Goal: Find specific page/section: Find specific page/section

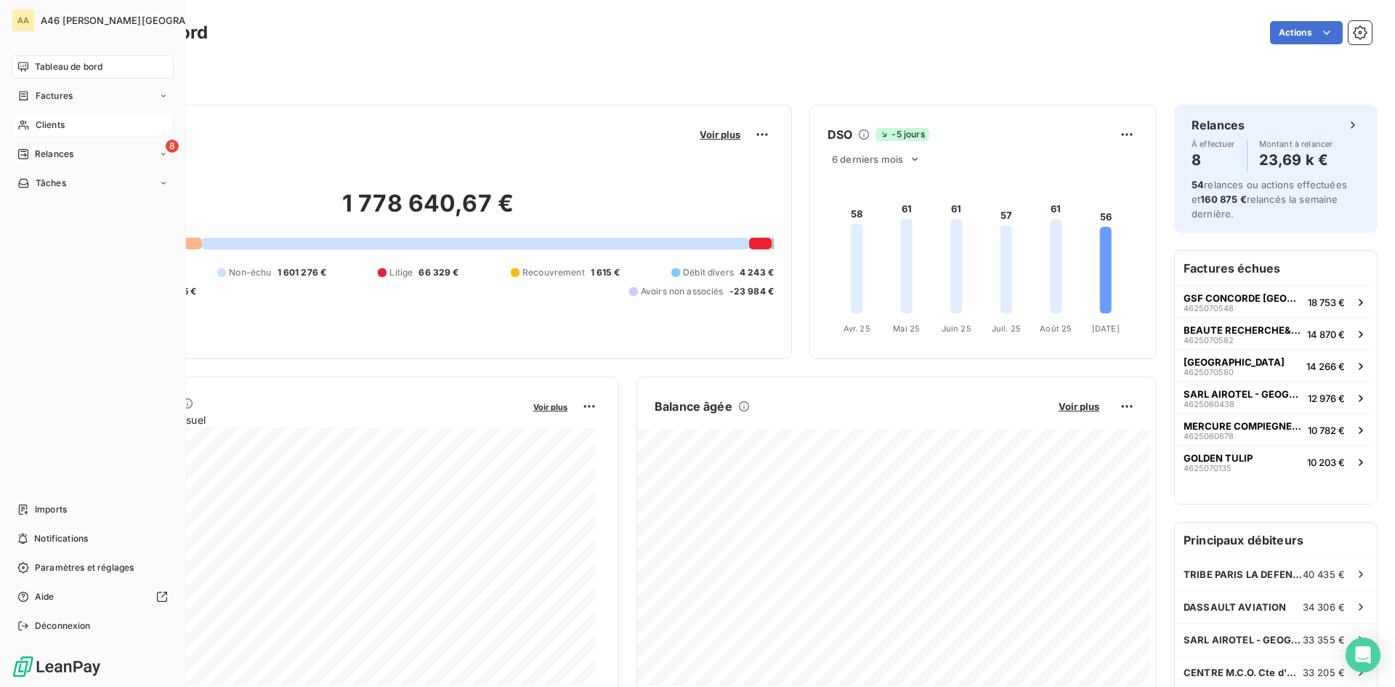
click at [62, 125] on span "Clients" at bounding box center [50, 124] width 29 height 13
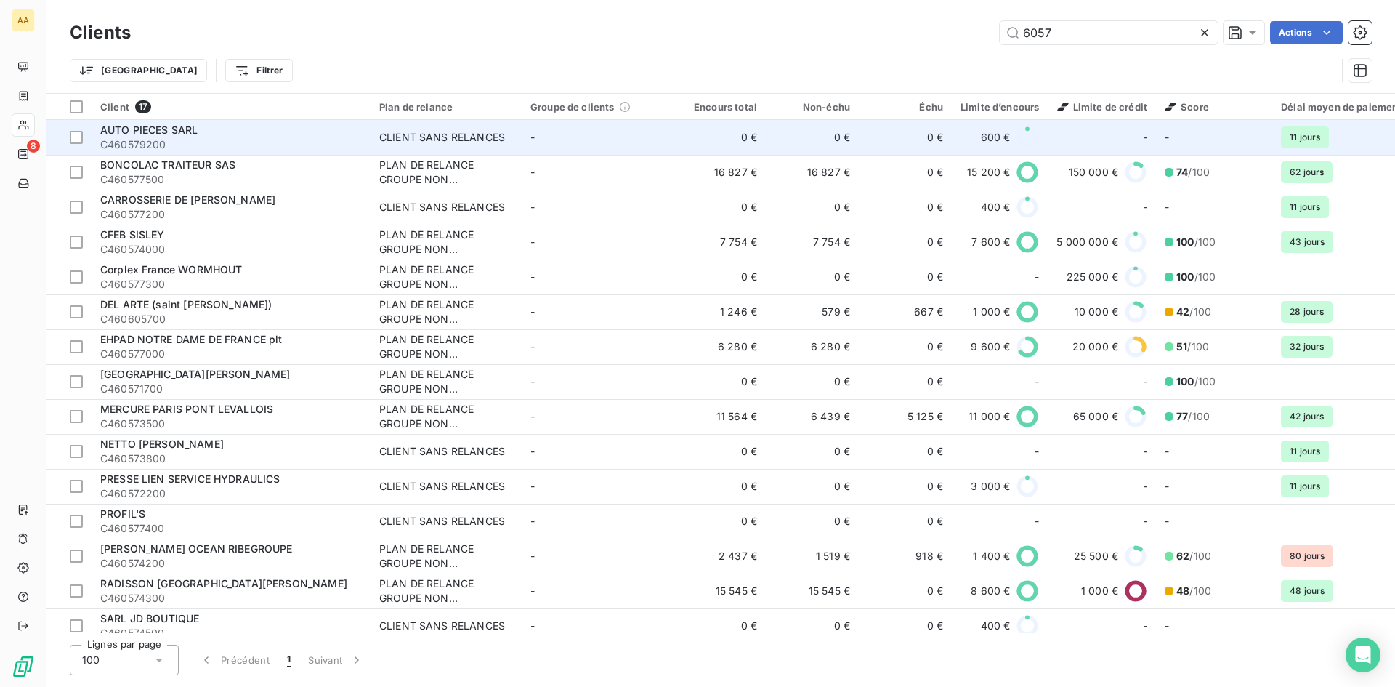
type input "6057"
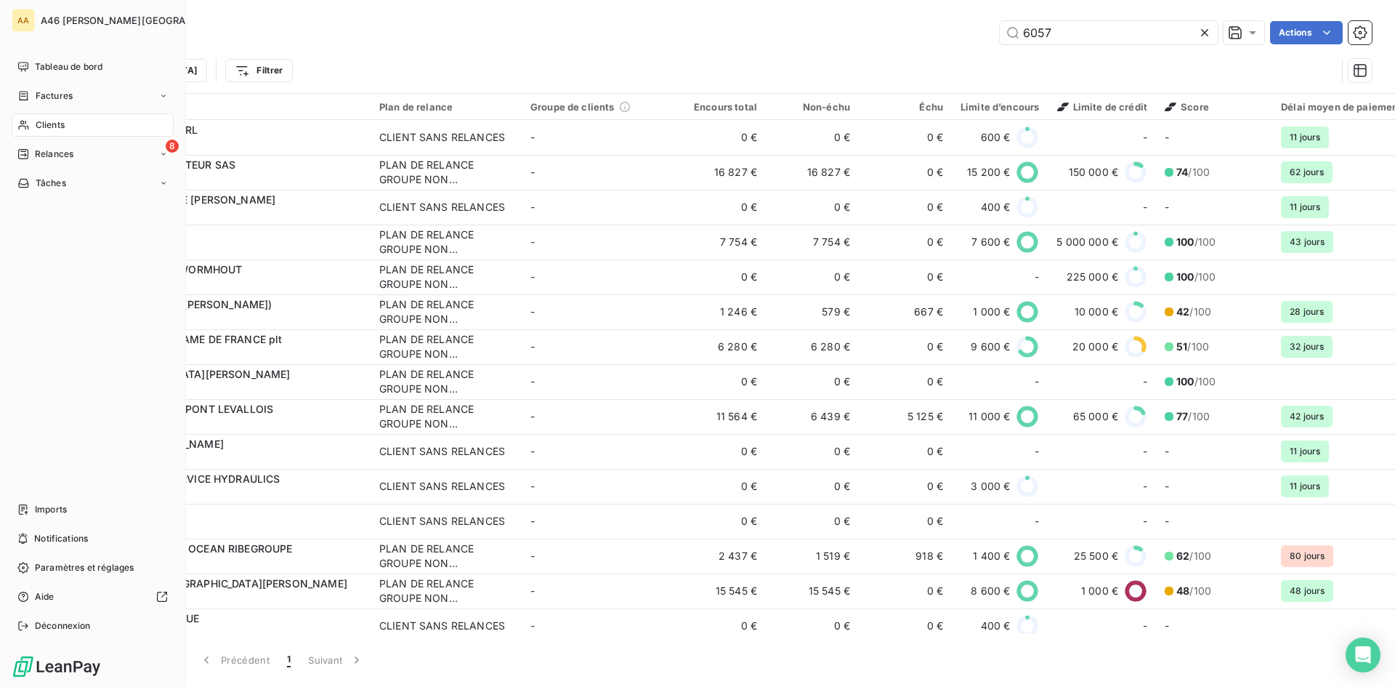
click at [52, 124] on span "Clients" at bounding box center [50, 124] width 29 height 13
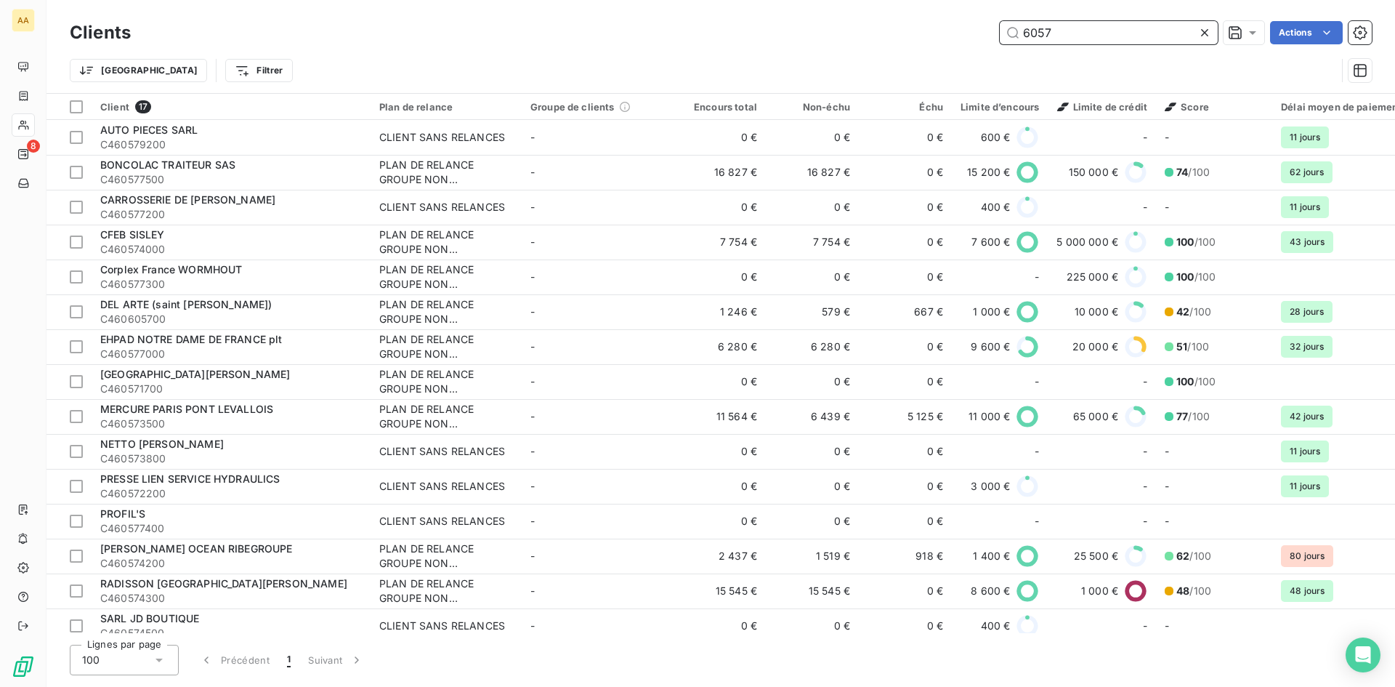
click at [1073, 33] on input "6057" at bounding box center [1109, 32] width 218 height 23
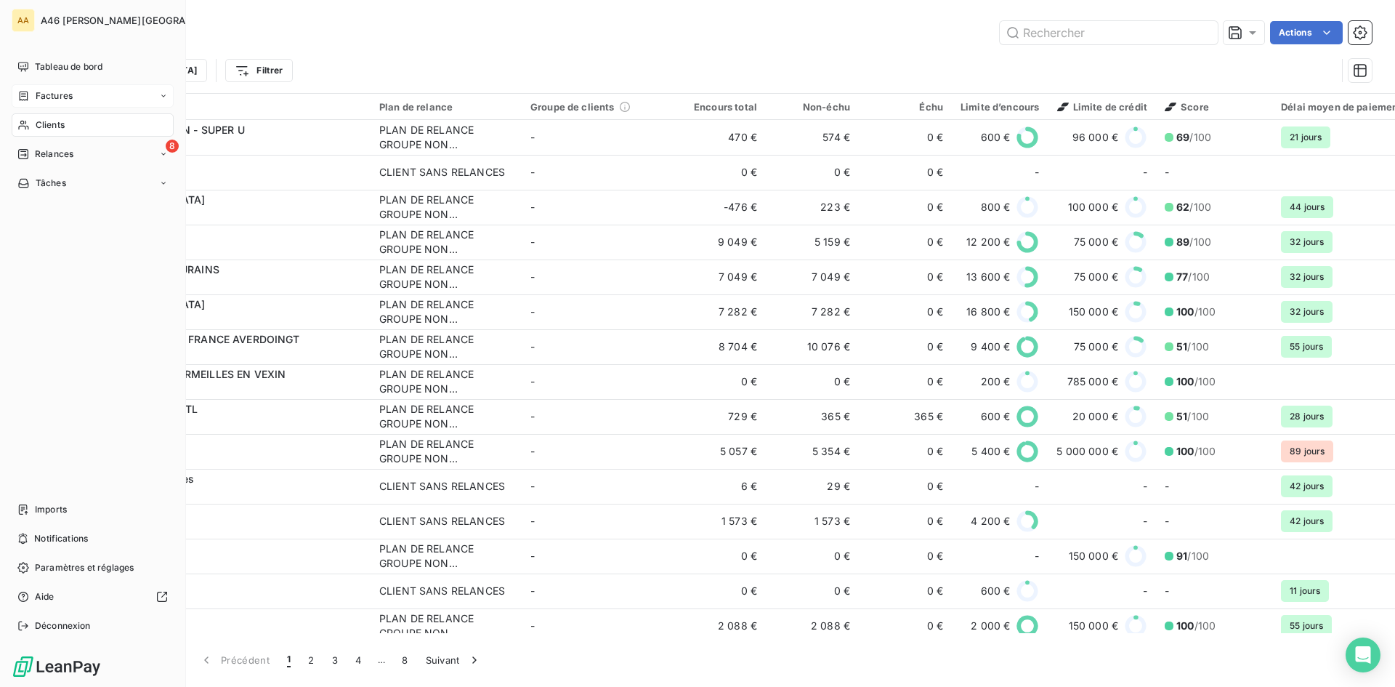
click at [58, 97] on span "Factures" at bounding box center [54, 95] width 37 height 13
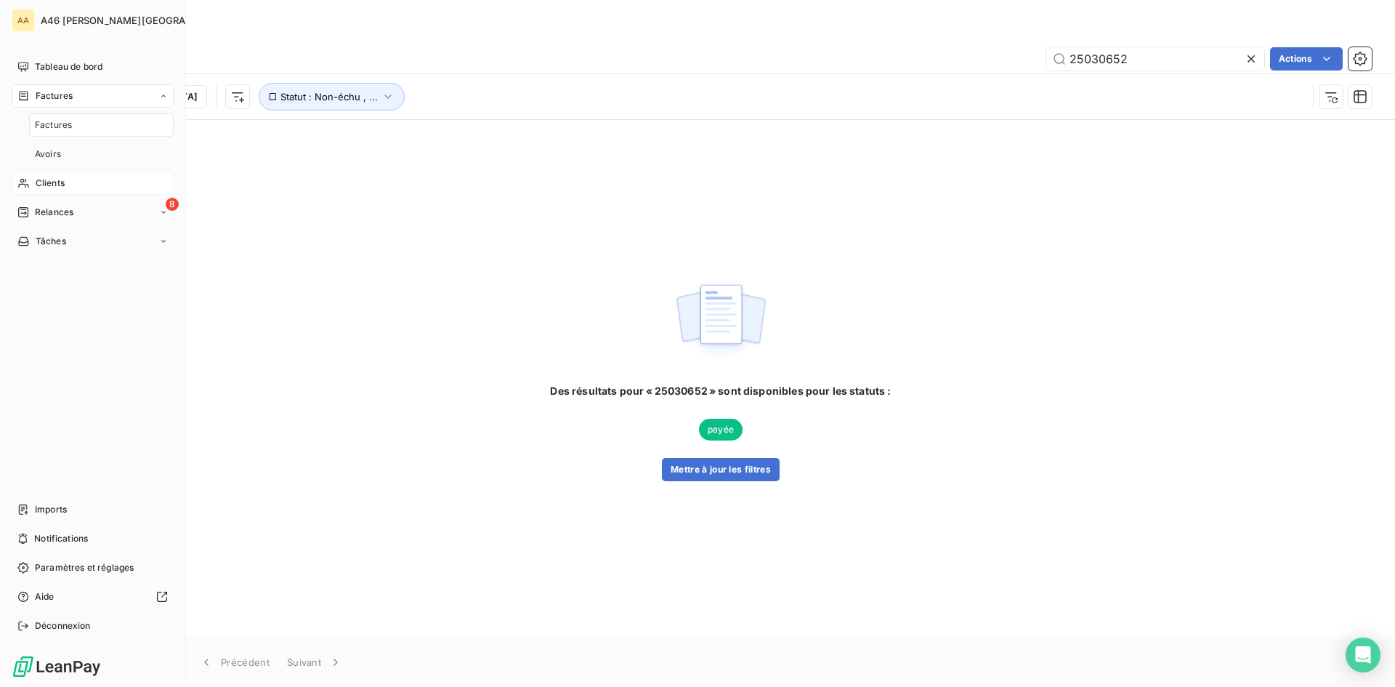
click at [46, 182] on span "Clients" at bounding box center [50, 183] width 29 height 13
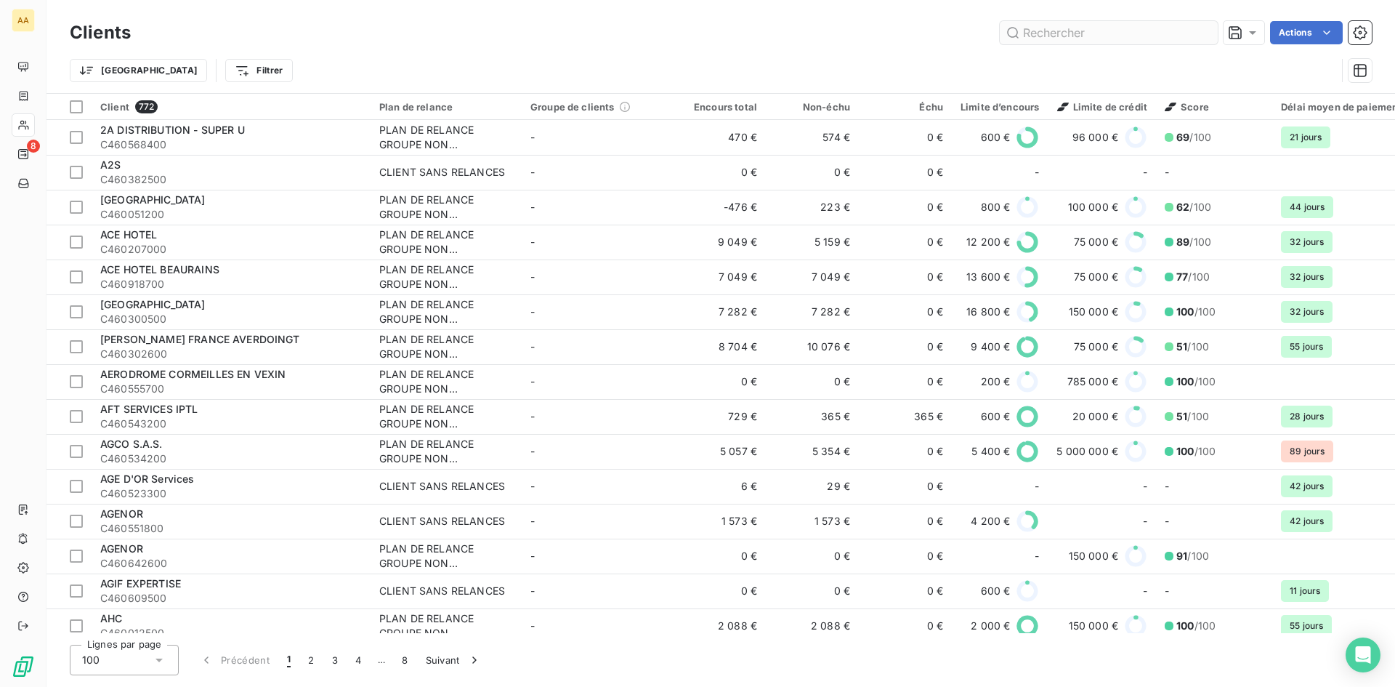
click at [1139, 37] on input "text" at bounding box center [1109, 32] width 218 height 23
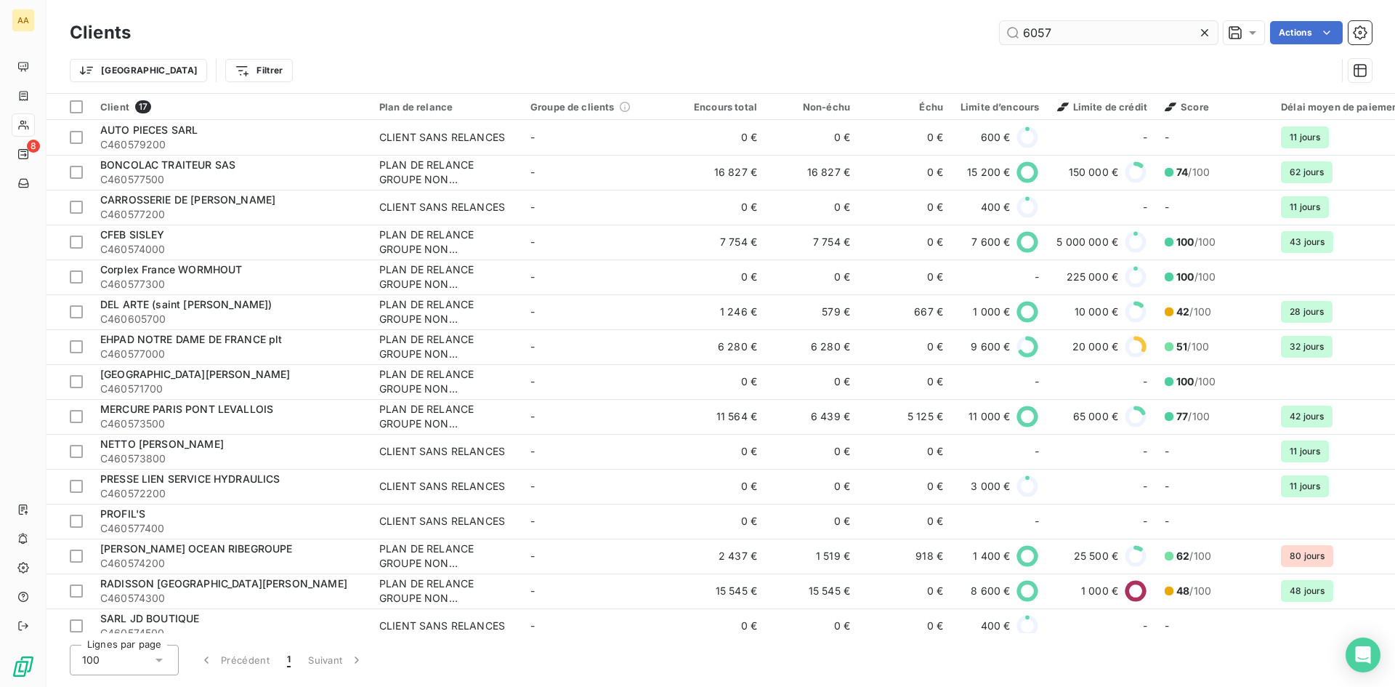
type input "6057"
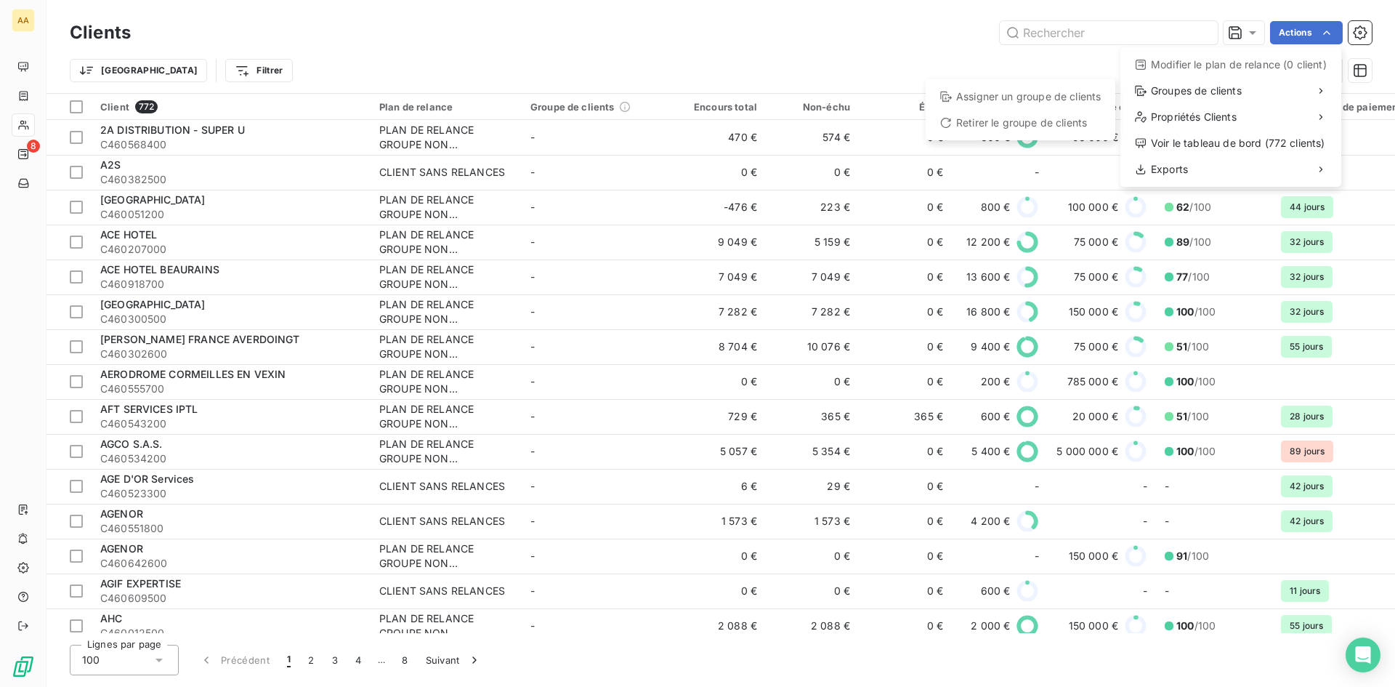
click at [809, 81] on html "AA 8 Clients Actions Modifier le plan de relance (0 client) Groupes de clients …" at bounding box center [697, 343] width 1395 height 687
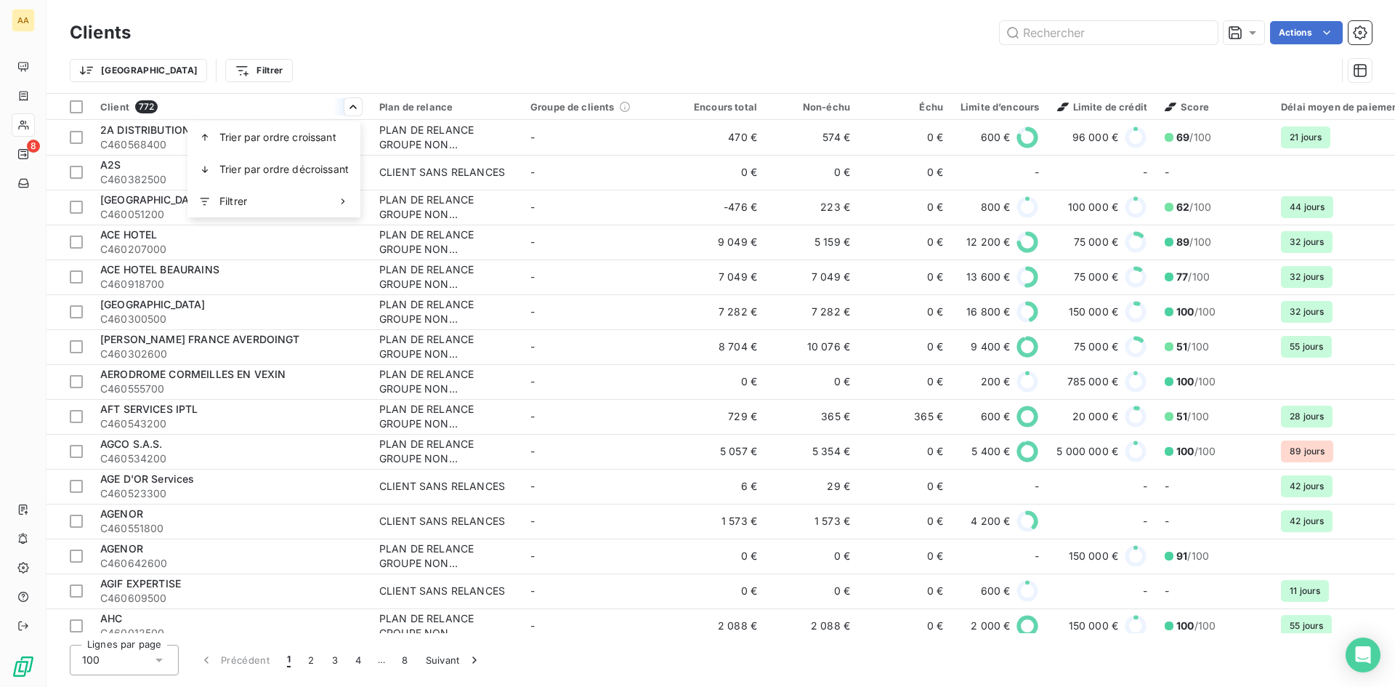
click at [338, 62] on html "AA 8 Clients Actions Trier Filtrer Client 772 Plan de relance Groupe de clients…" at bounding box center [697, 343] width 1395 height 687
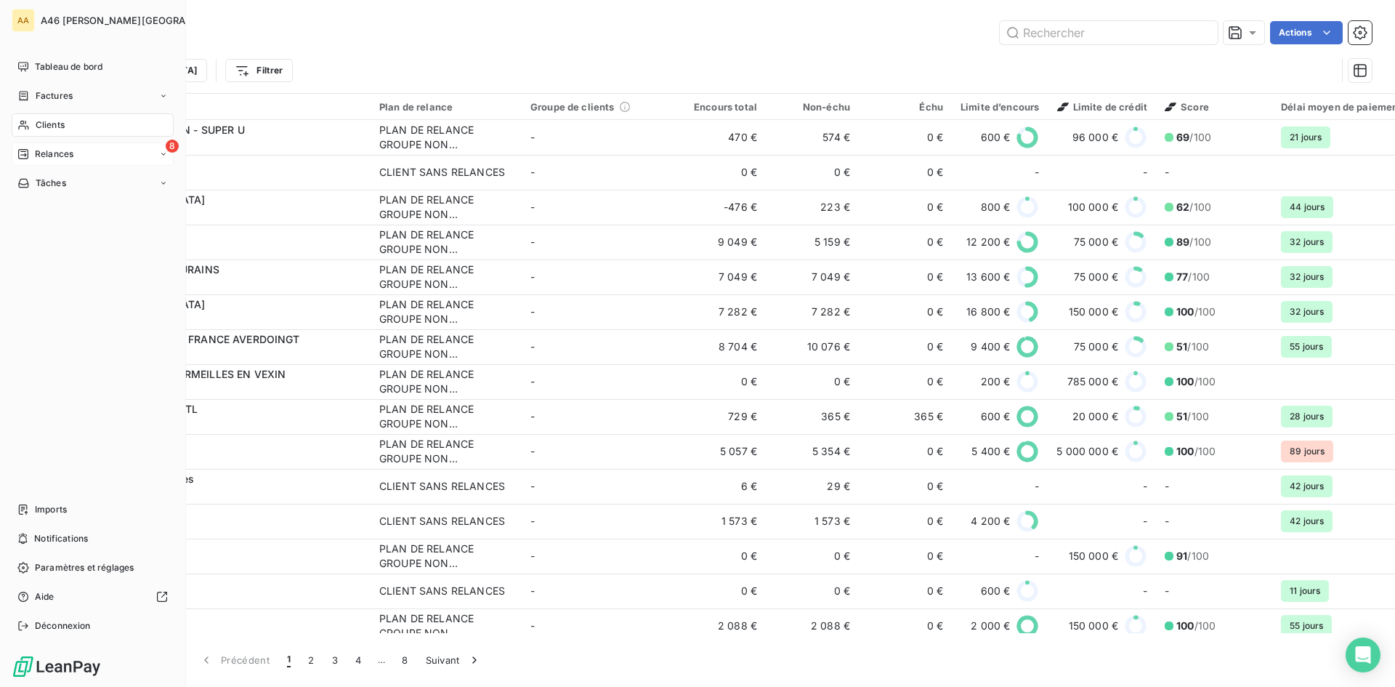
click at [47, 148] on span "Relances" at bounding box center [54, 154] width 39 height 13
click at [49, 126] on span "Clients" at bounding box center [50, 124] width 29 height 13
click at [58, 65] on span "Tableau de bord" at bounding box center [69, 66] width 68 height 13
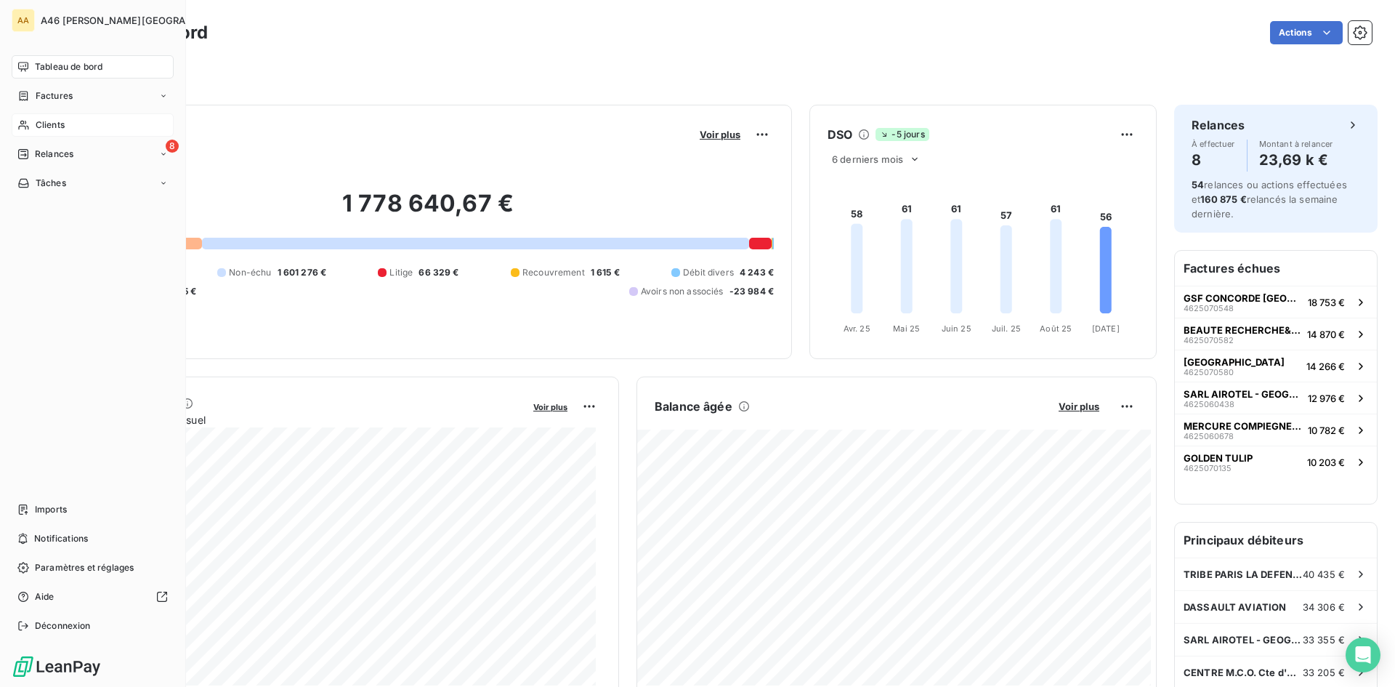
click at [60, 122] on span "Clients" at bounding box center [50, 124] width 29 height 13
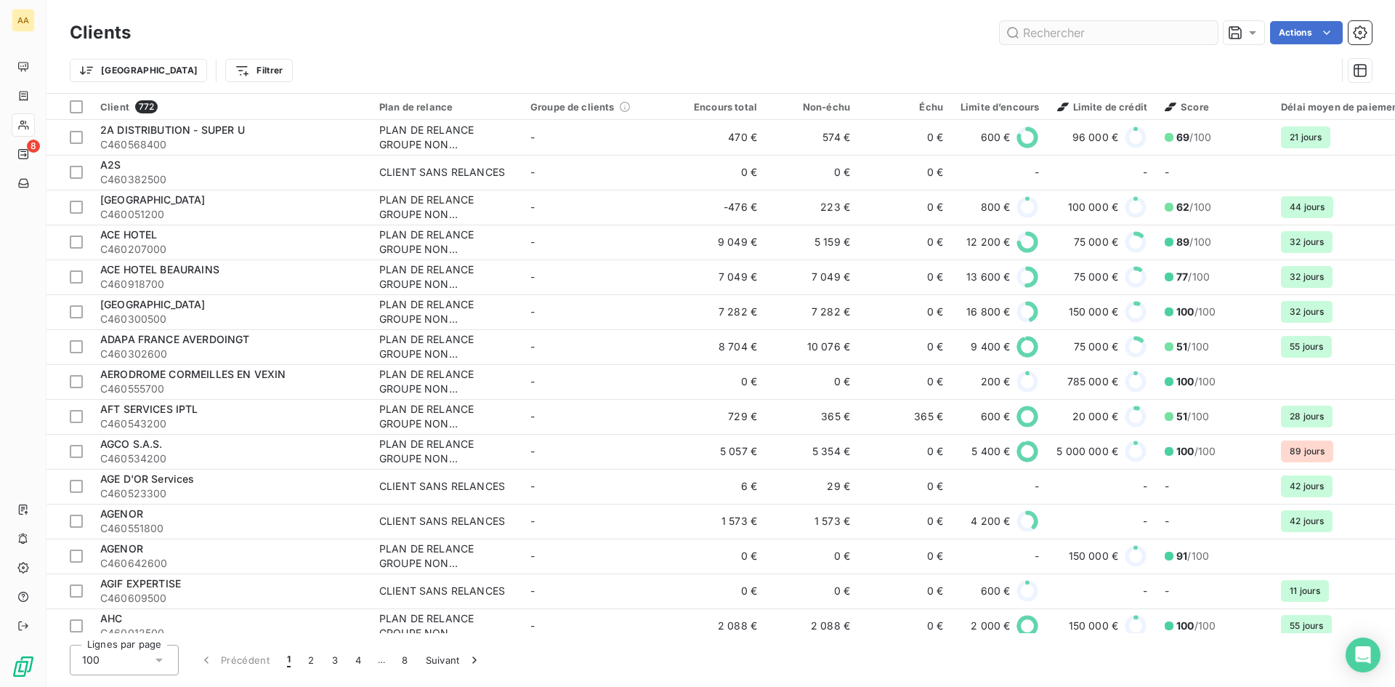
click at [1062, 33] on input "text" at bounding box center [1109, 32] width 218 height 23
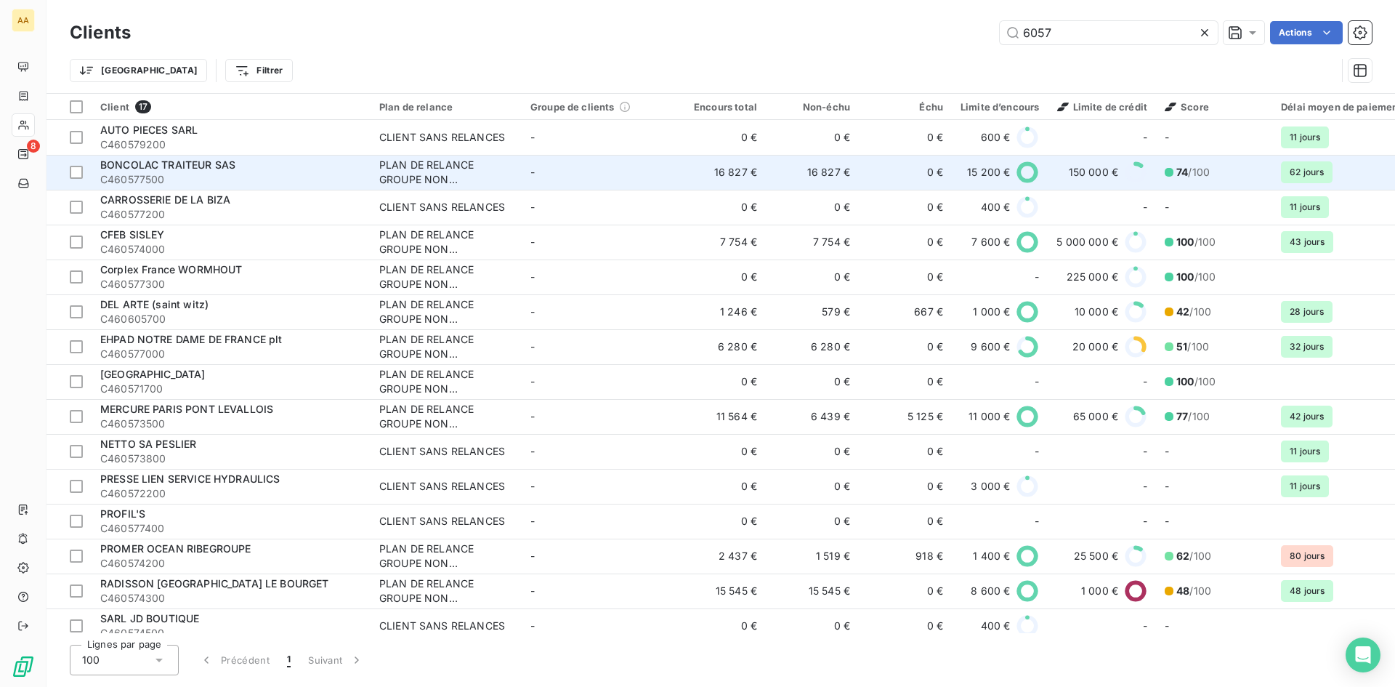
type input "6057"
click at [211, 175] on span "C460577500" at bounding box center [231, 179] width 262 height 15
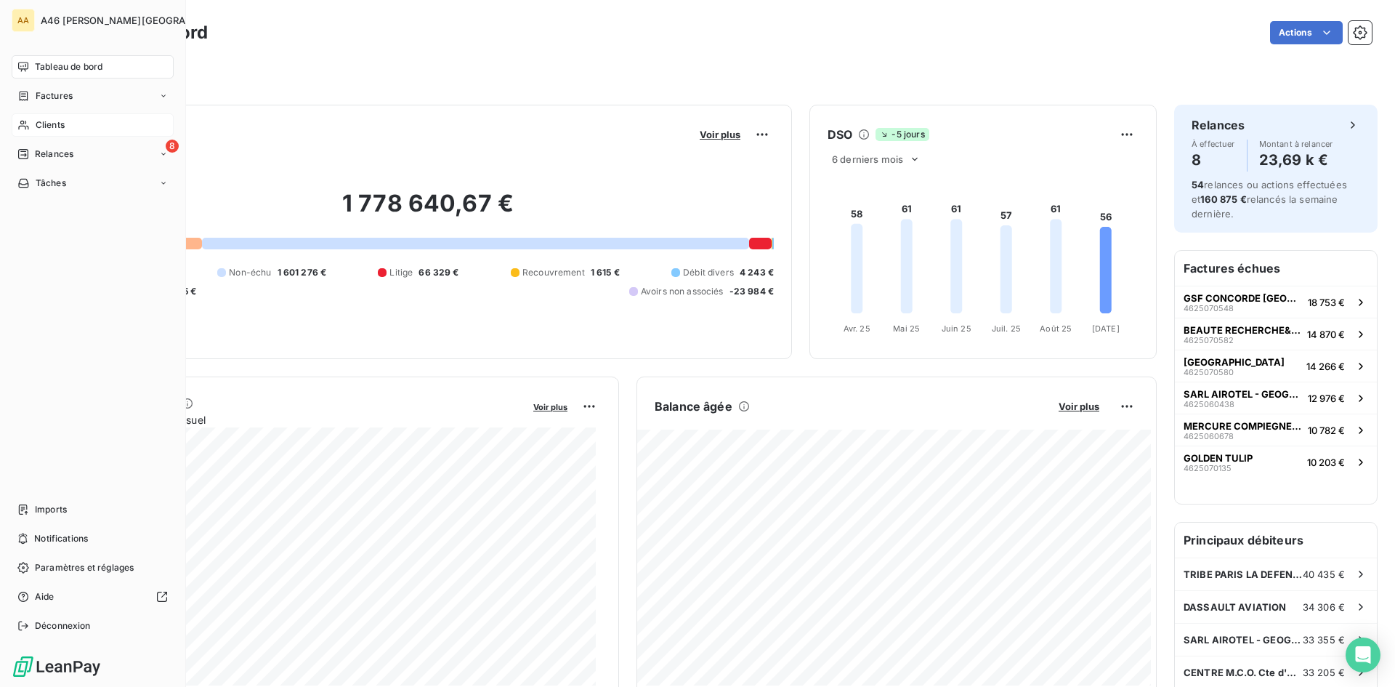
click at [39, 125] on span "Clients" at bounding box center [50, 124] width 29 height 13
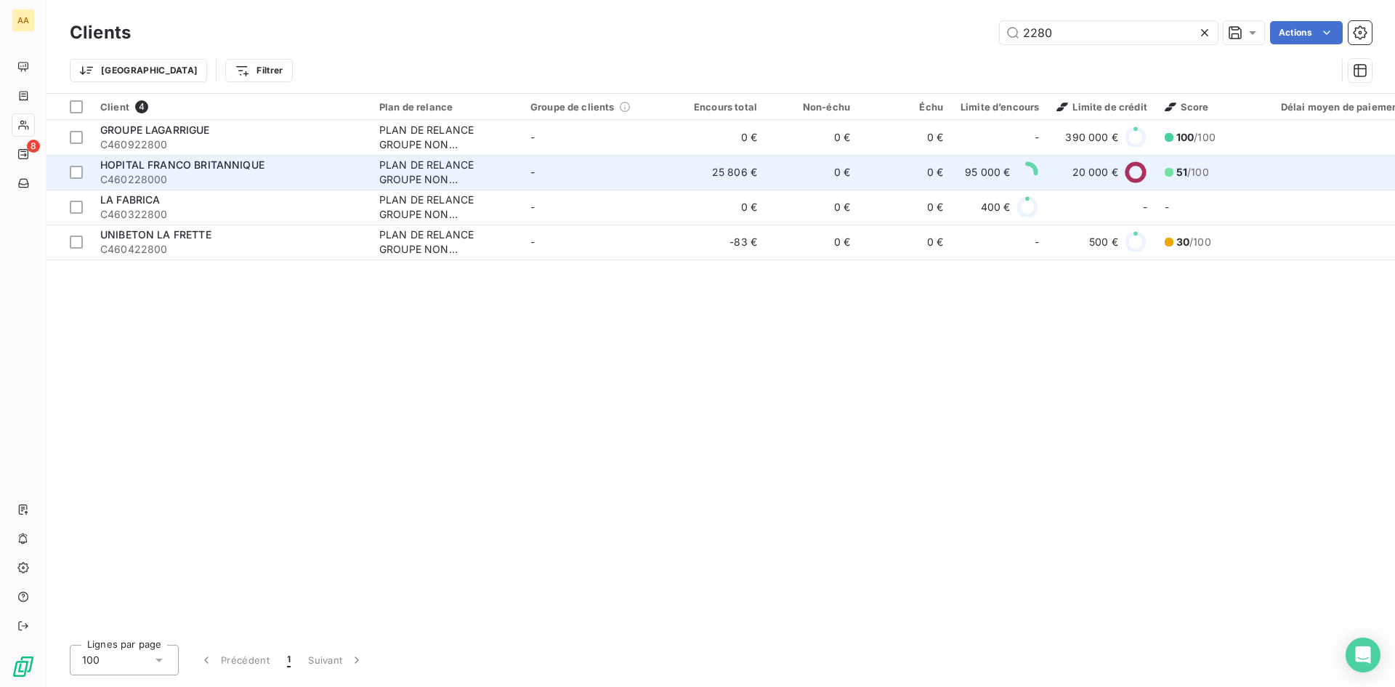
type input "2280"
click at [325, 169] on div "HOPITAL FRANCO BRITANNIQUE" at bounding box center [231, 165] width 262 height 15
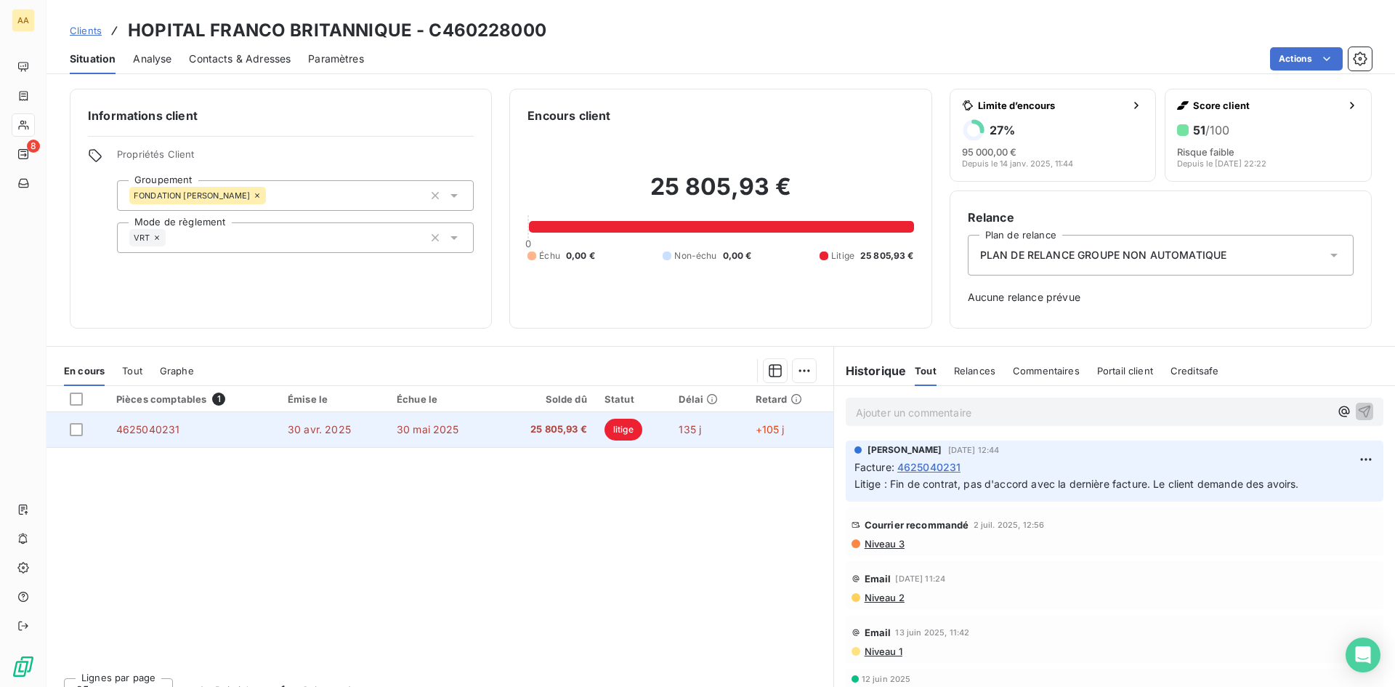
click at [623, 426] on span "litige" at bounding box center [624, 430] width 38 height 22
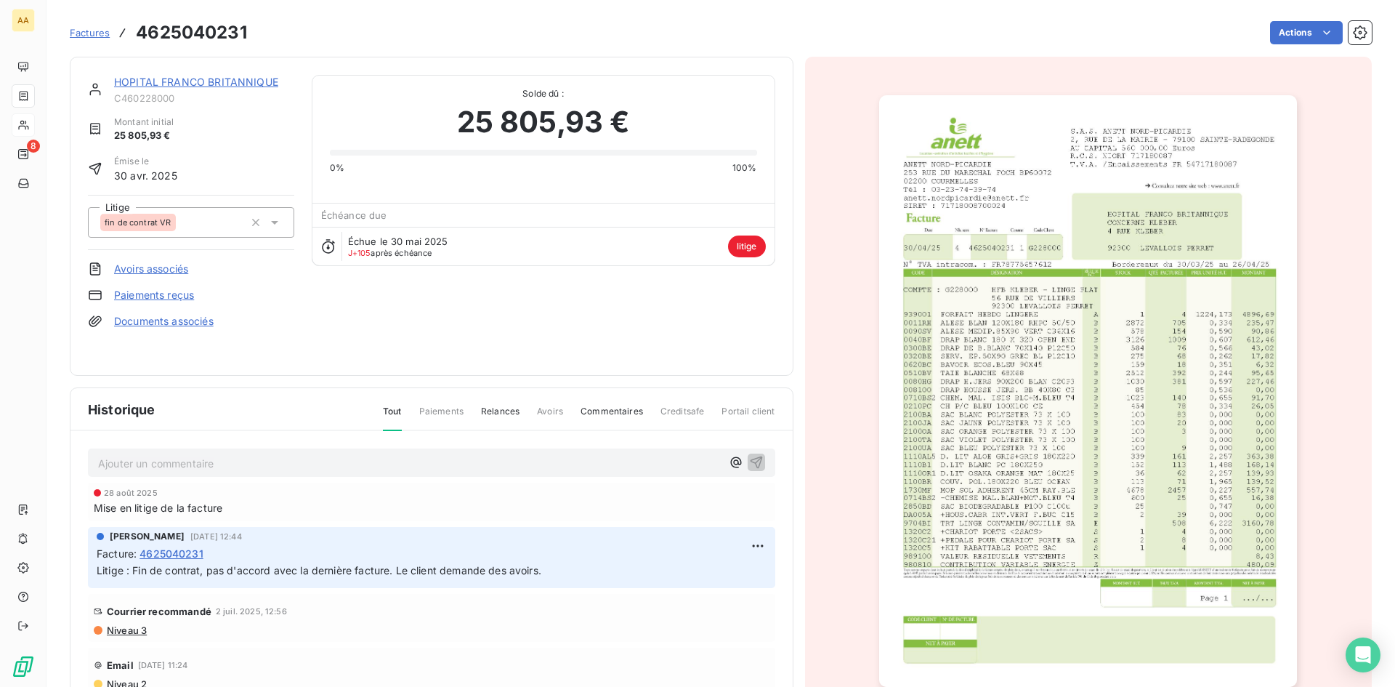
click at [944, 328] on img "button" at bounding box center [1088, 390] width 418 height 591
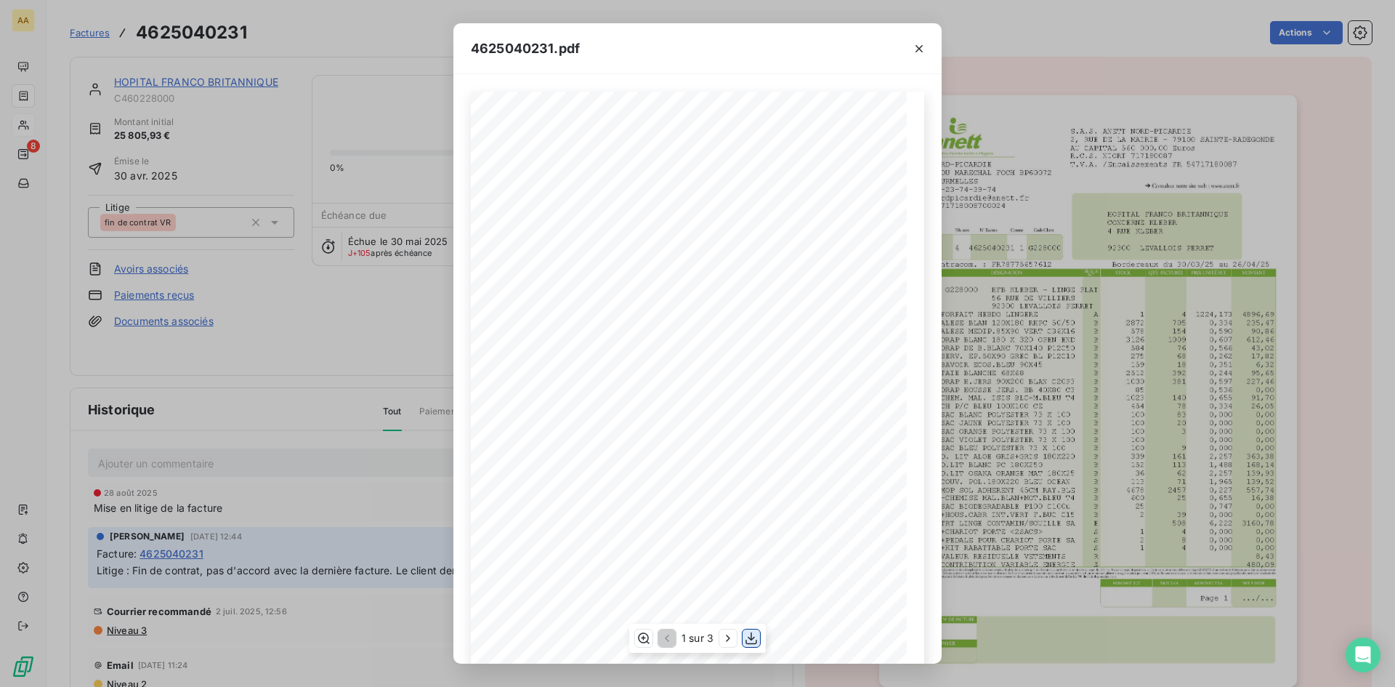
click at [748, 640] on icon "button" at bounding box center [751, 638] width 15 height 15
click at [917, 47] on icon "button" at bounding box center [919, 48] width 15 height 15
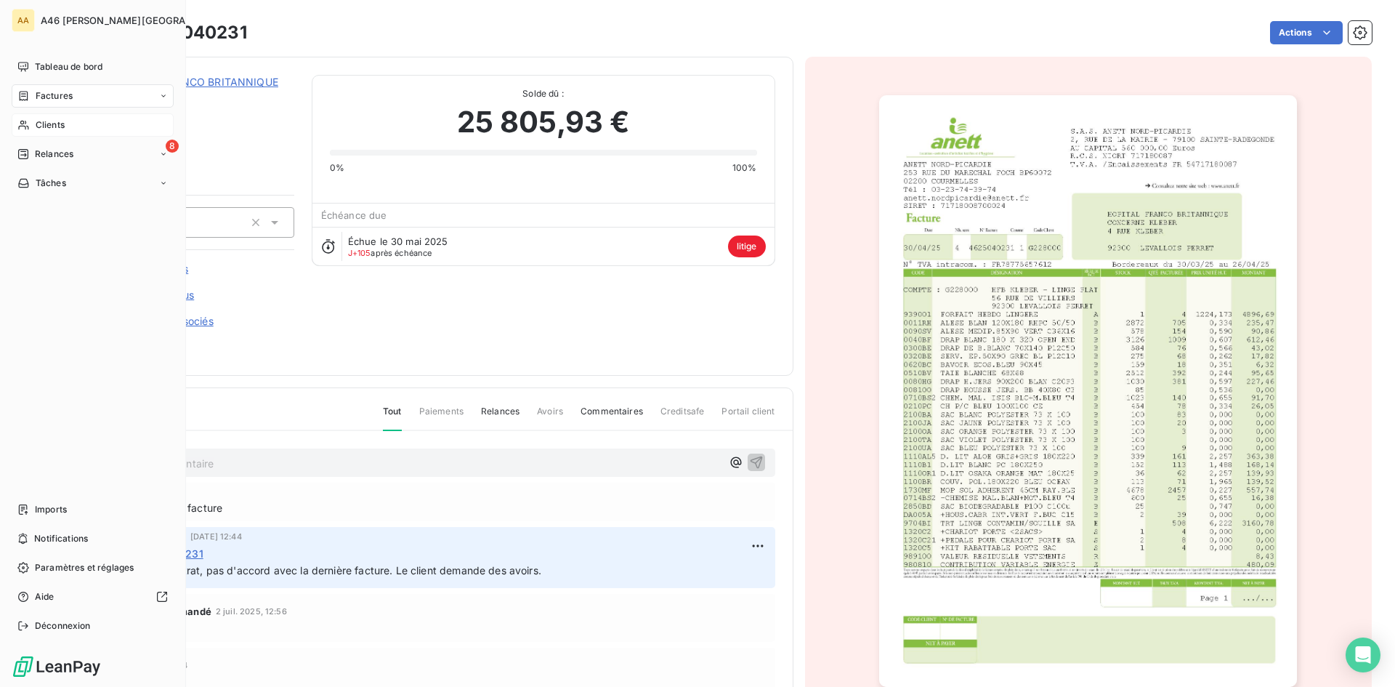
click at [62, 98] on span "Factures" at bounding box center [54, 95] width 37 height 13
drag, startPoint x: 47, startPoint y: 123, endPoint x: 182, endPoint y: 110, distance: 135.8
click at [48, 123] on span "Clients" at bounding box center [50, 124] width 29 height 13
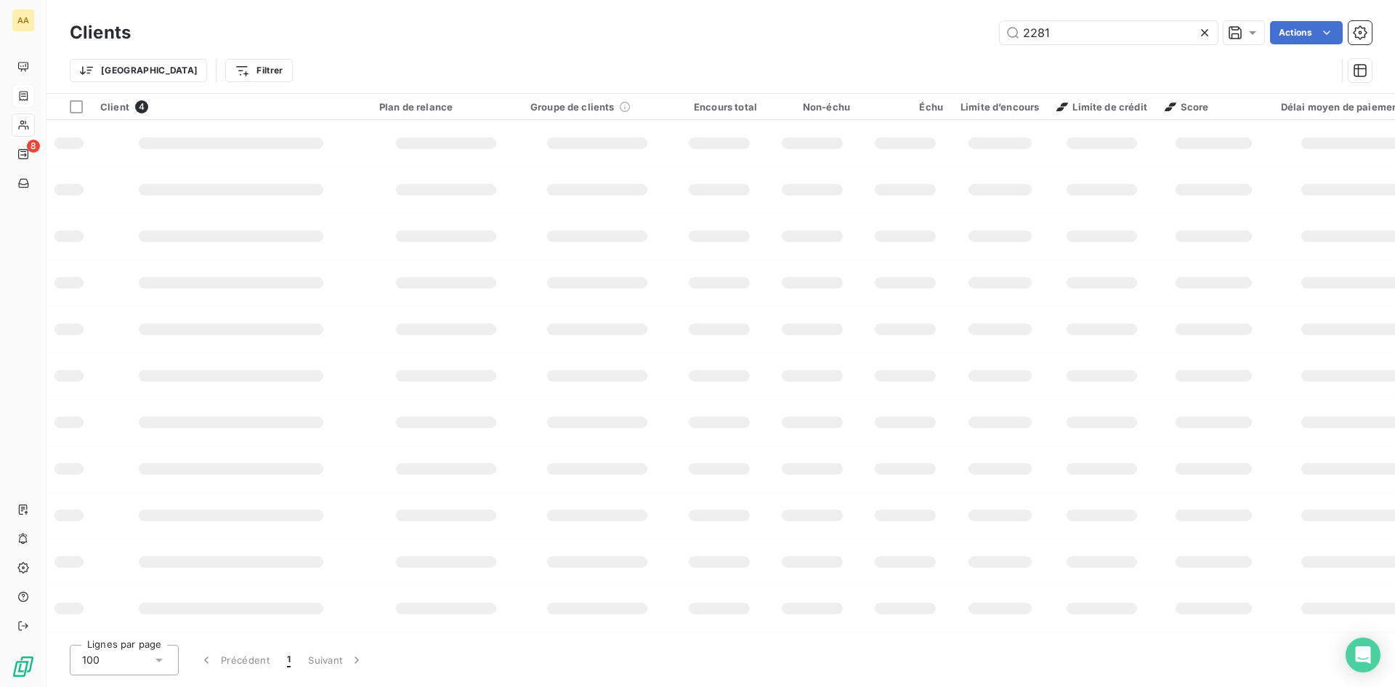
type input "2281"
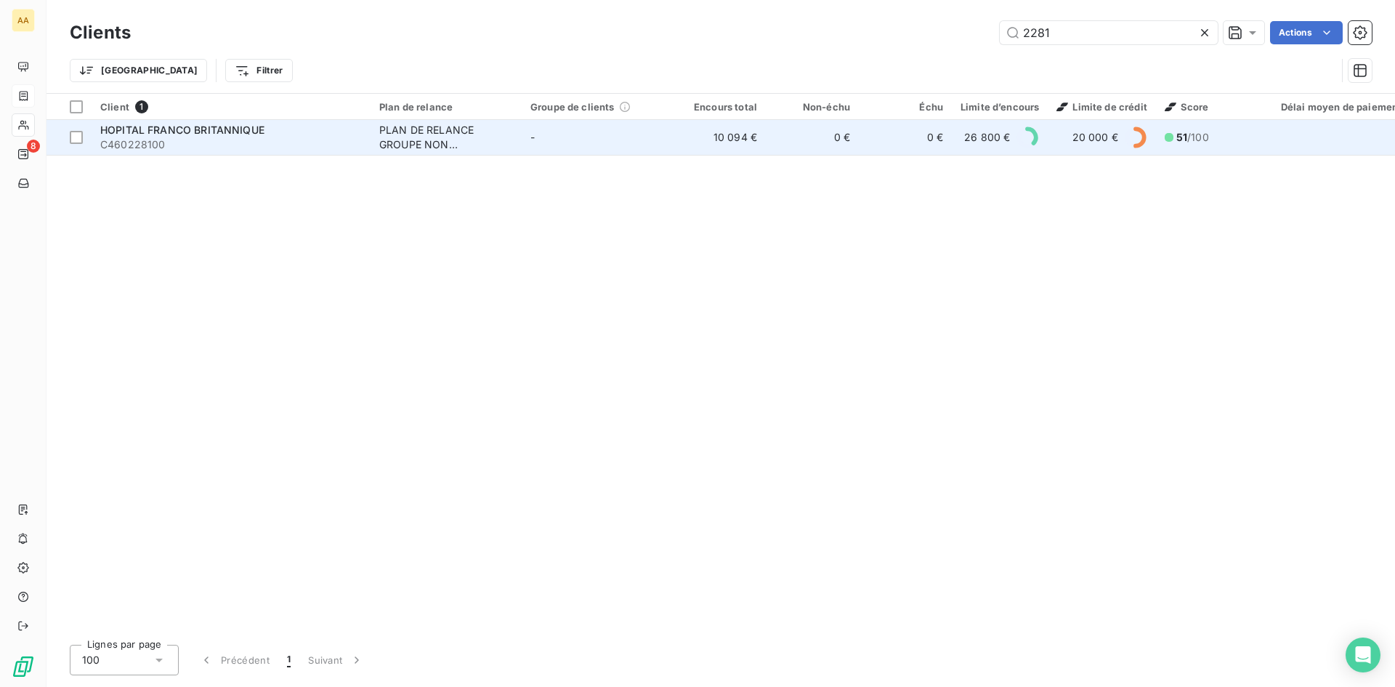
click at [434, 137] on div "PLAN DE RELANCE GROUPE NON AUTOMATIQUE" at bounding box center [446, 137] width 134 height 29
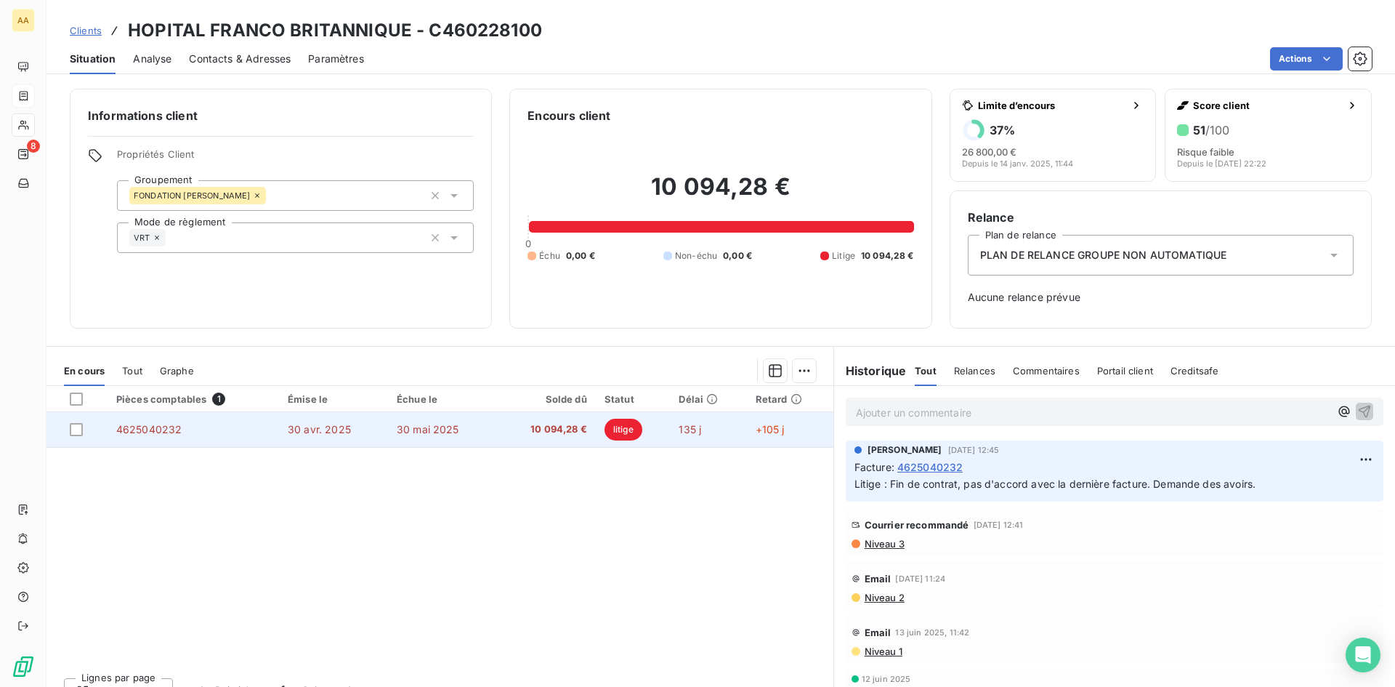
click at [620, 426] on span "litige" at bounding box center [624, 430] width 38 height 22
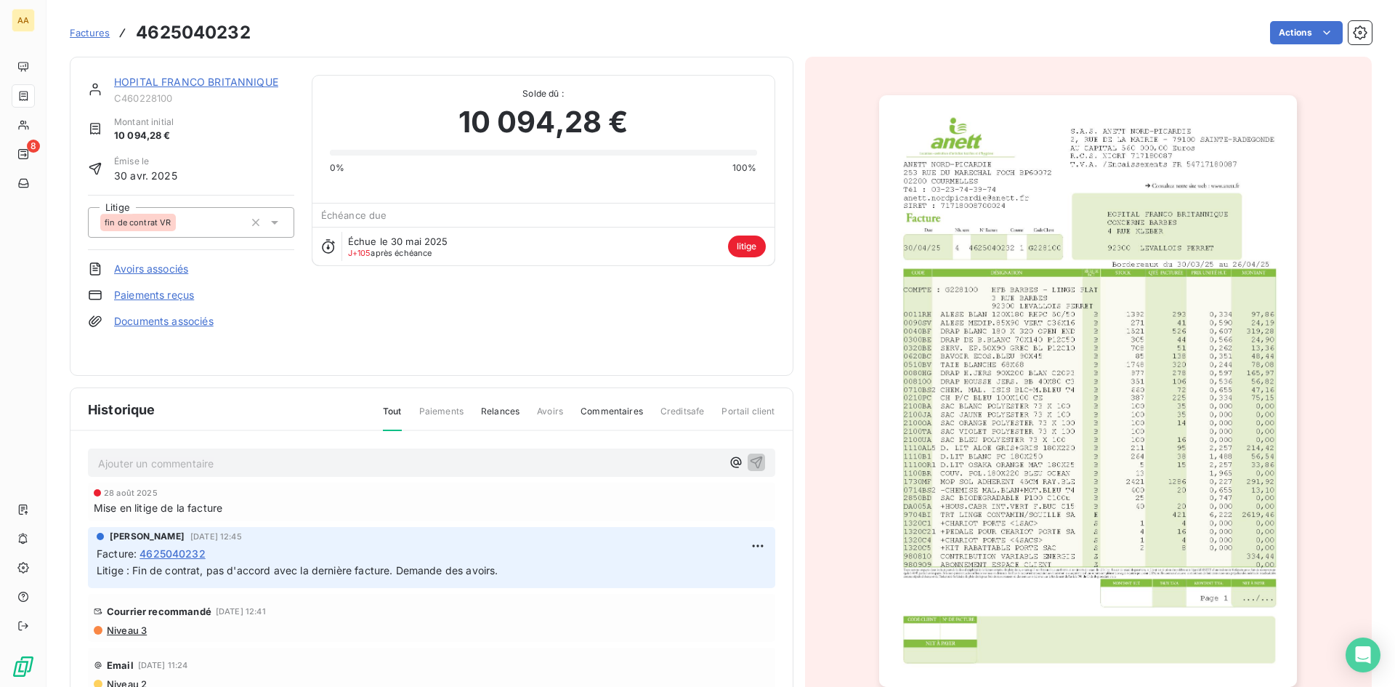
click at [958, 304] on img "button" at bounding box center [1088, 390] width 418 height 591
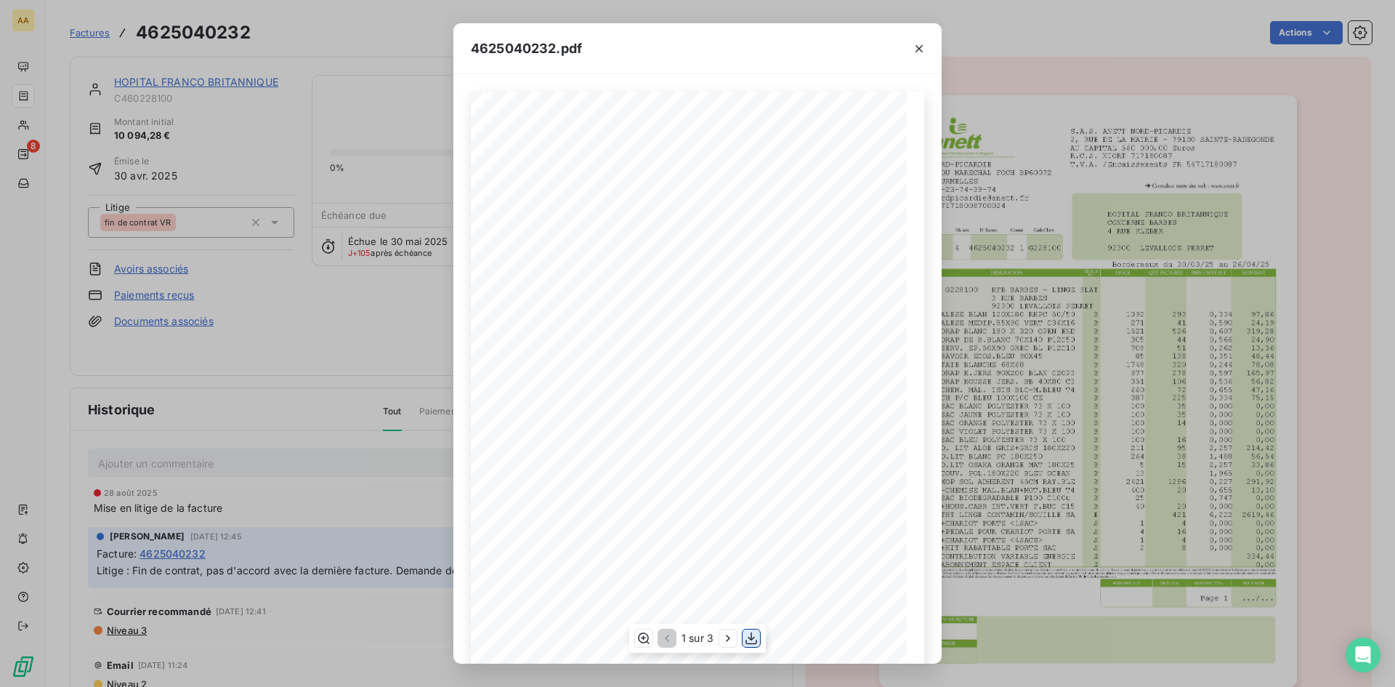
click at [754, 636] on icon "button" at bounding box center [751, 638] width 15 height 15
click at [913, 47] on icon "button" at bounding box center [919, 48] width 15 height 15
